Goal: Find specific page/section: Find specific page/section

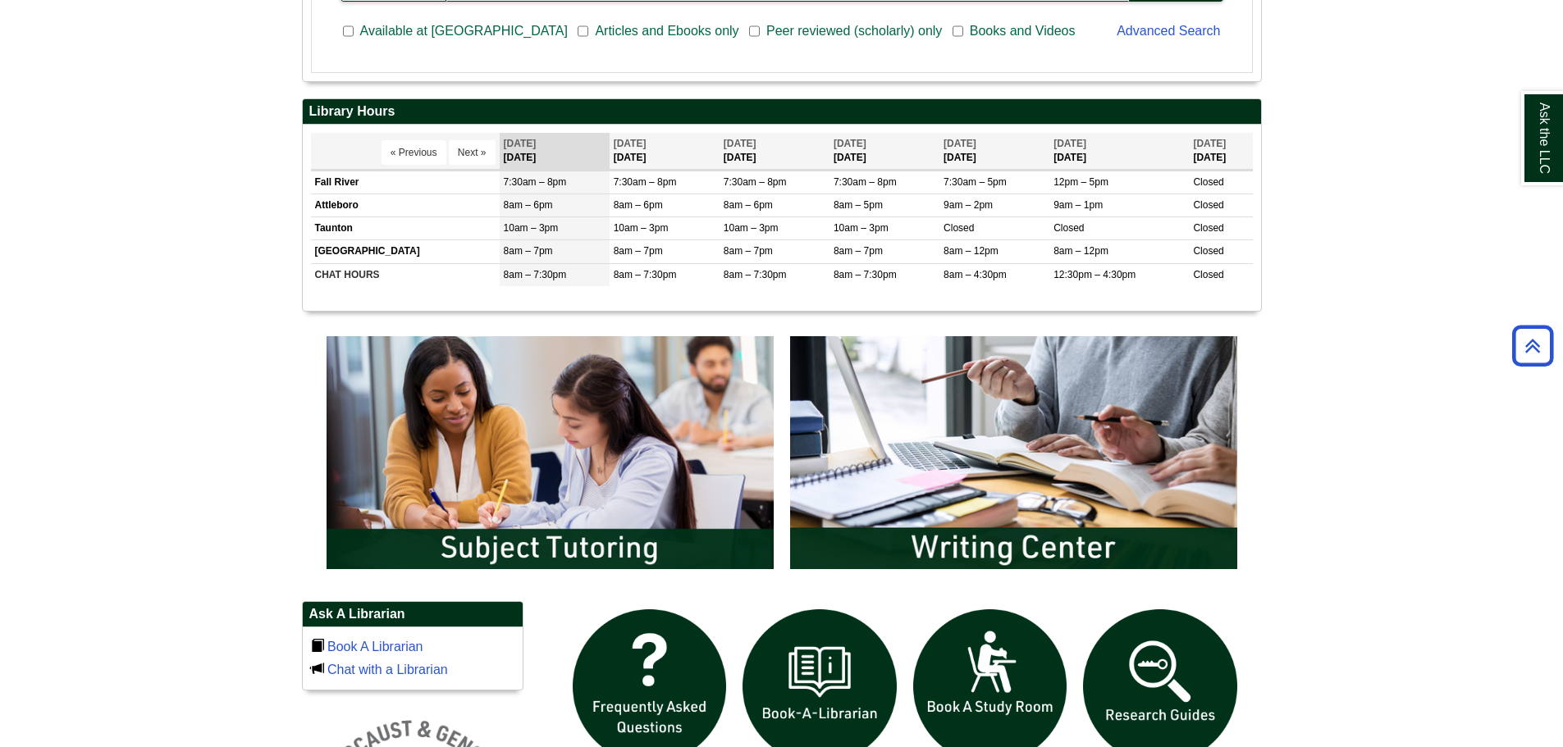
scroll to position [492, 0]
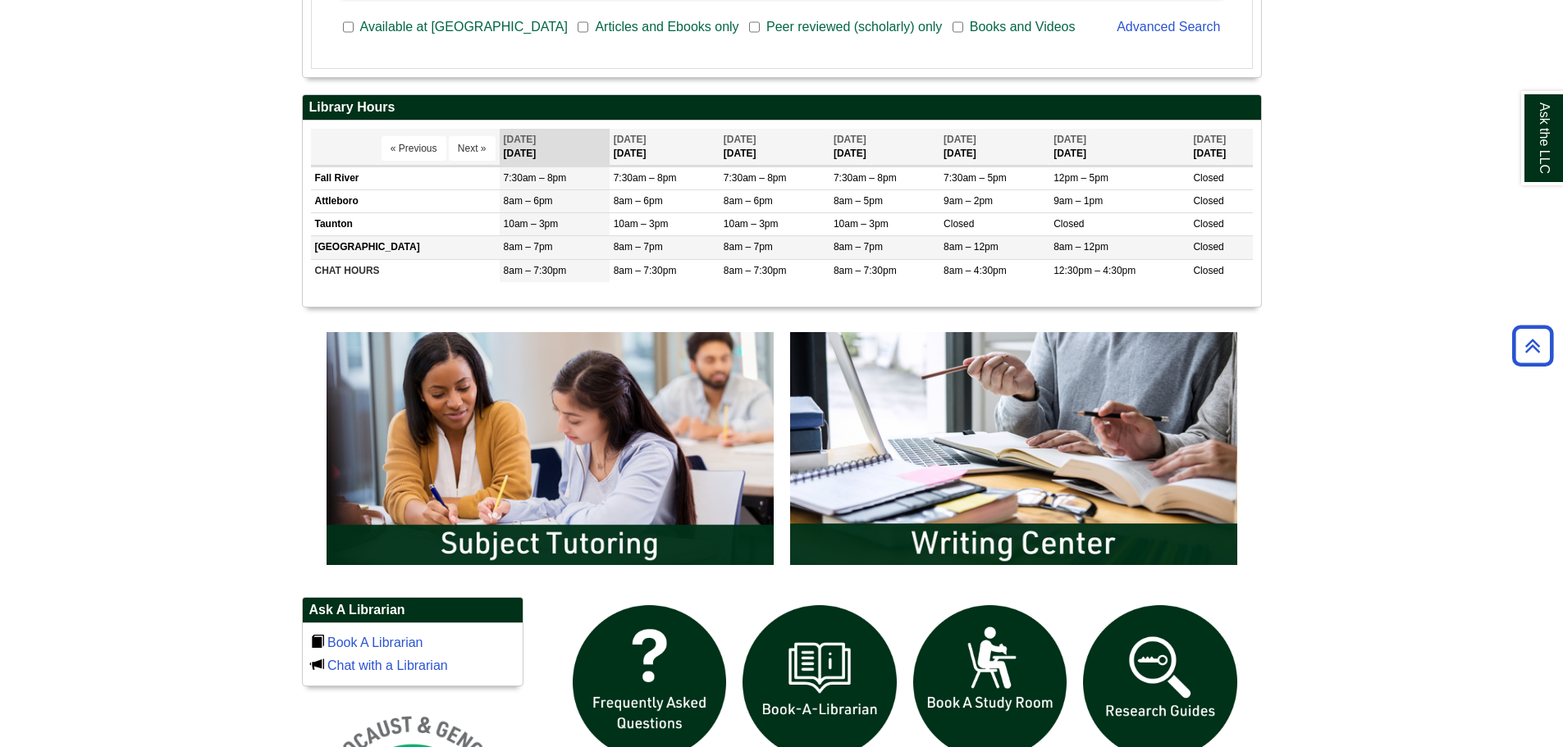
scroll to position [820, 0]
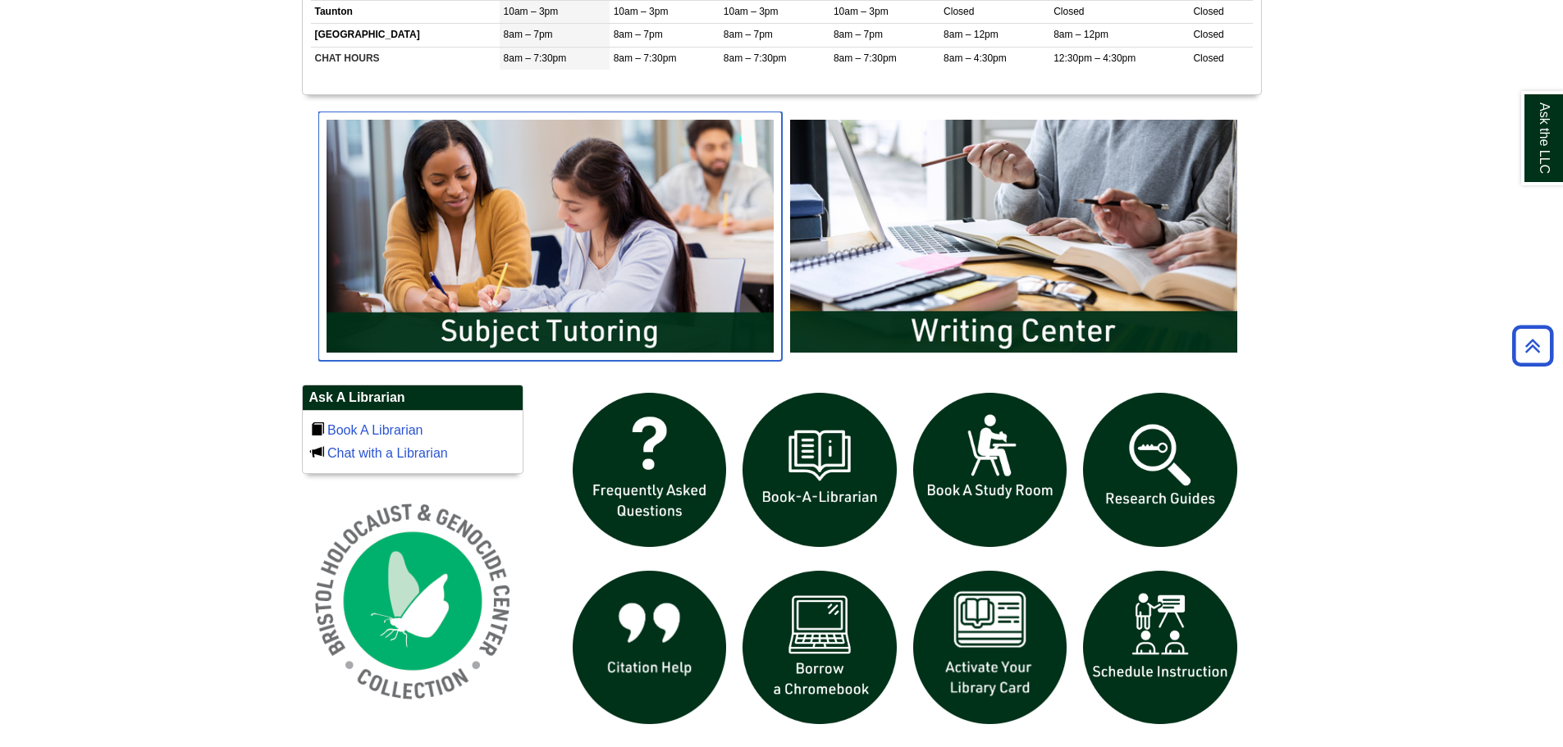
click at [588, 300] on img "slideshow" at bounding box center [550, 236] width 464 height 249
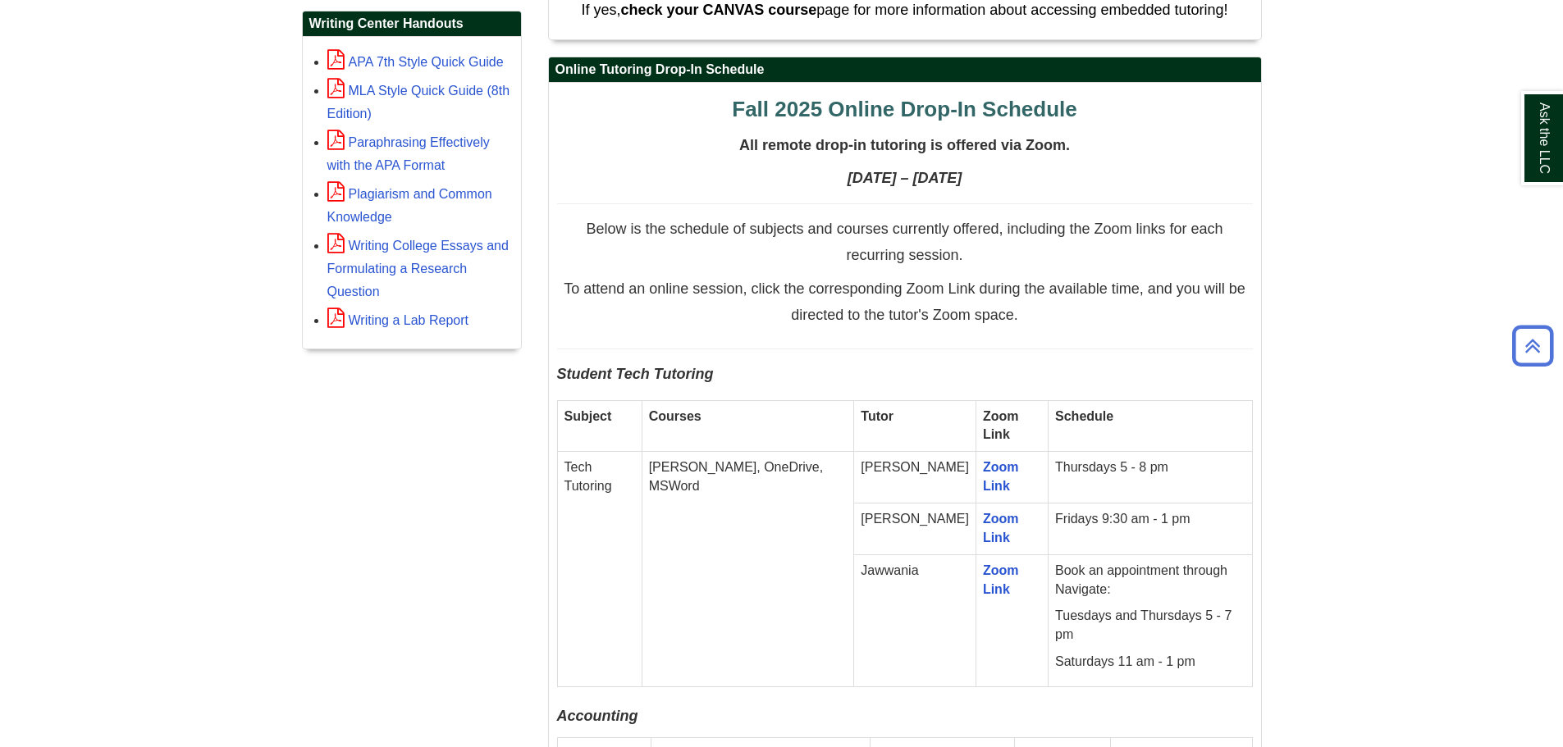
scroll to position [820, 0]
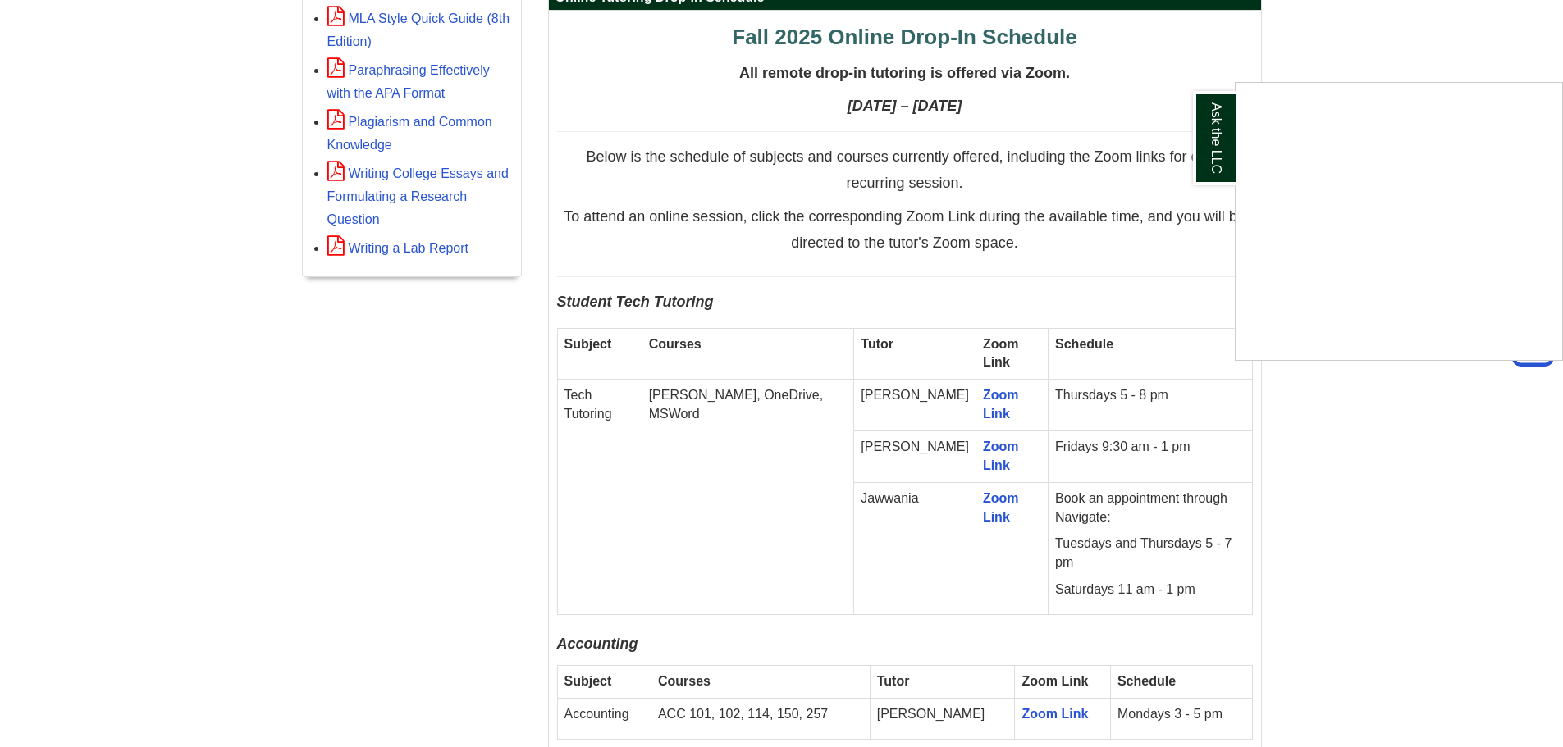
click at [1419, 514] on div "Ask the LLC" at bounding box center [781, 373] width 1563 height 747
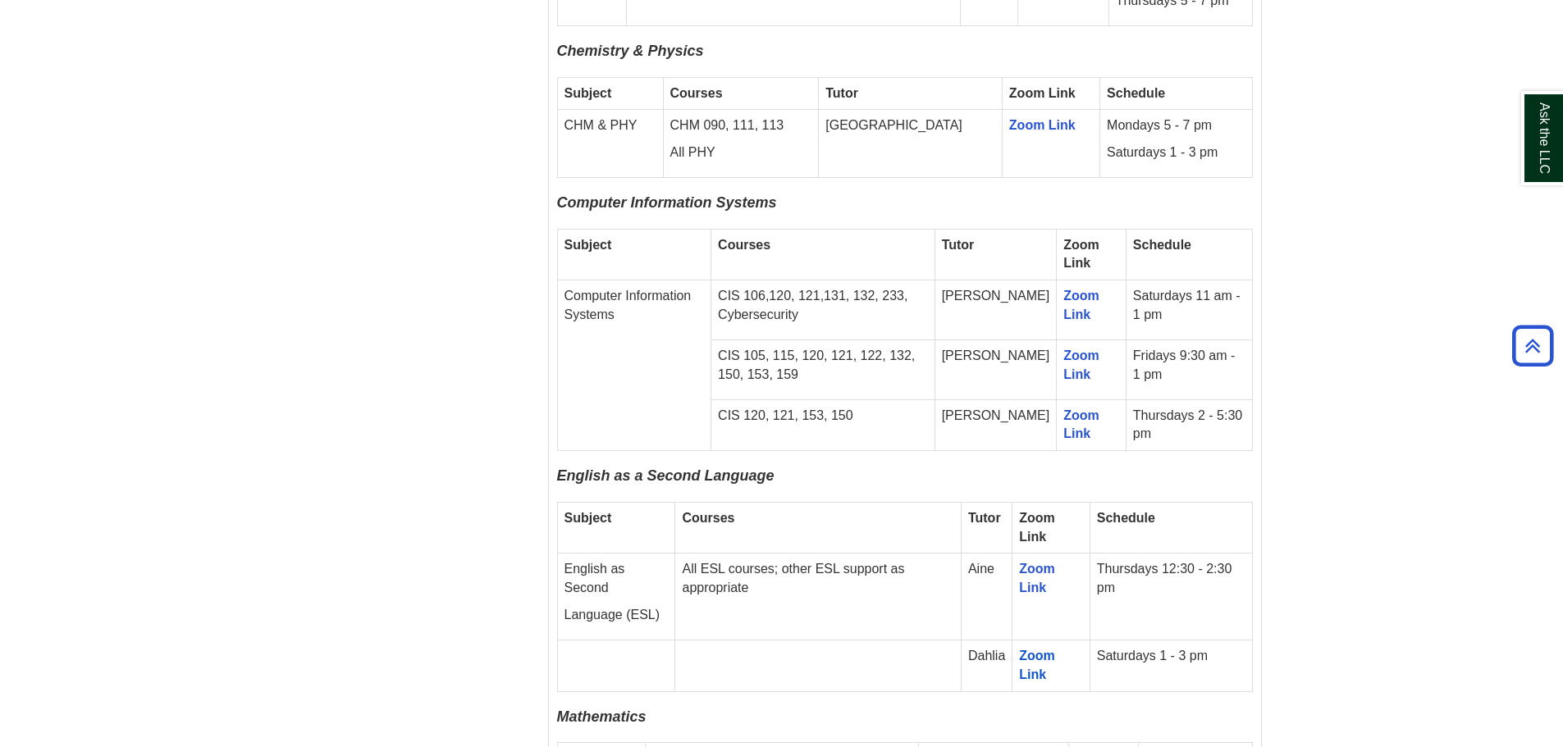
scroll to position [1723, 0]
